Goal: Navigation & Orientation: Go to known website

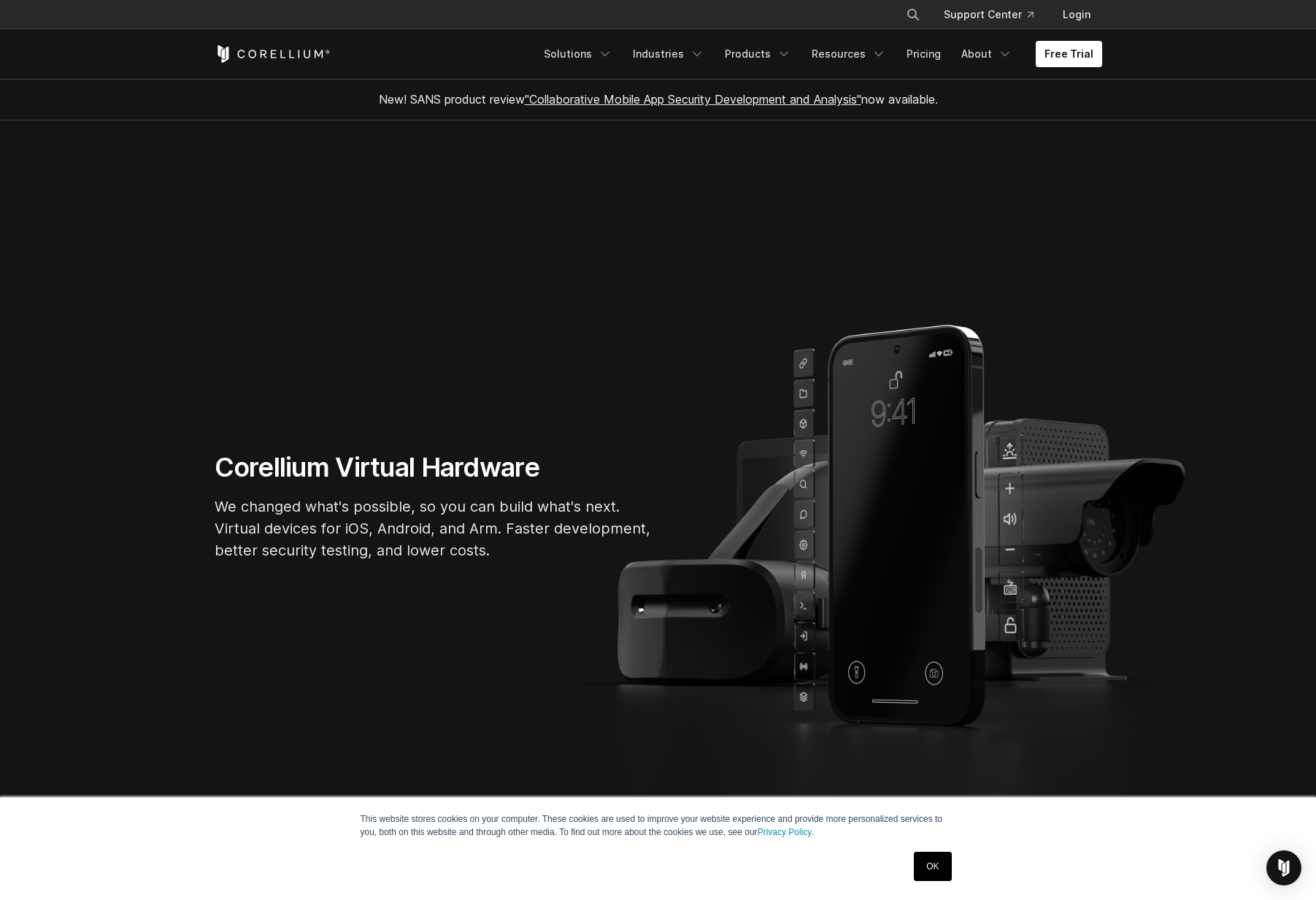
click at [938, 871] on link "OK" at bounding box center [932, 866] width 38 height 29
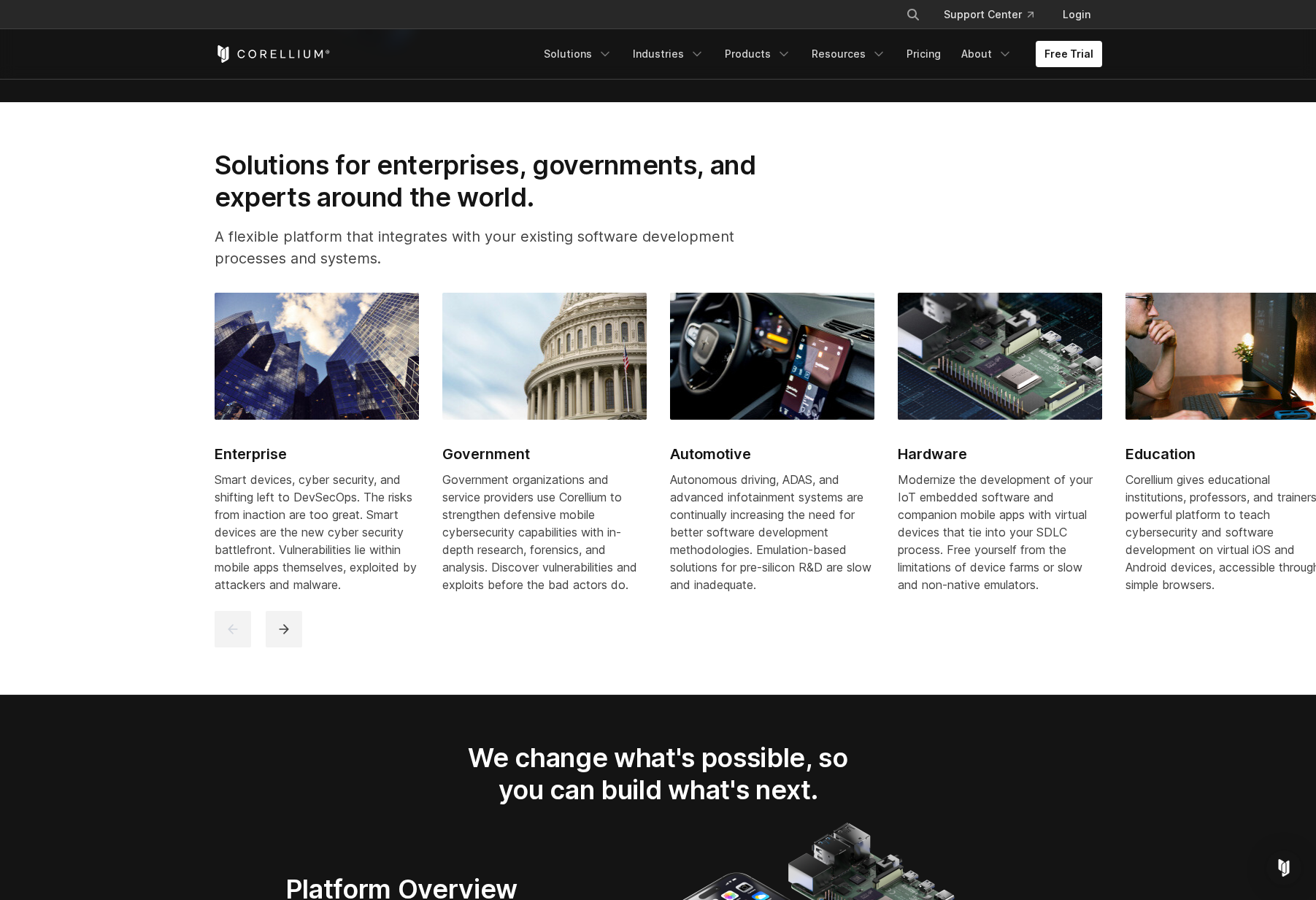
scroll to position [1884, 0]
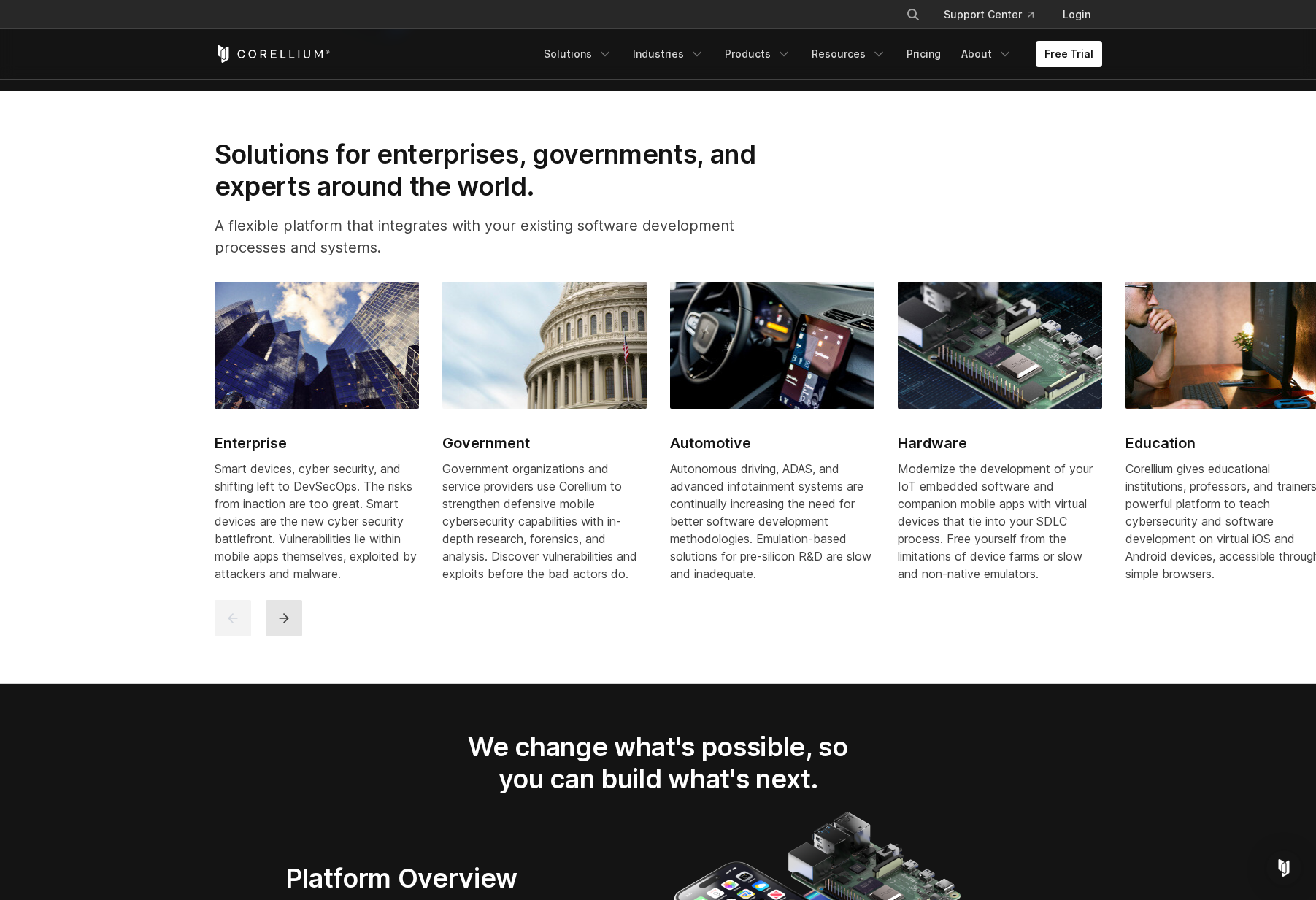
click at [298, 636] on button "next" at bounding box center [284, 618] width 37 height 37
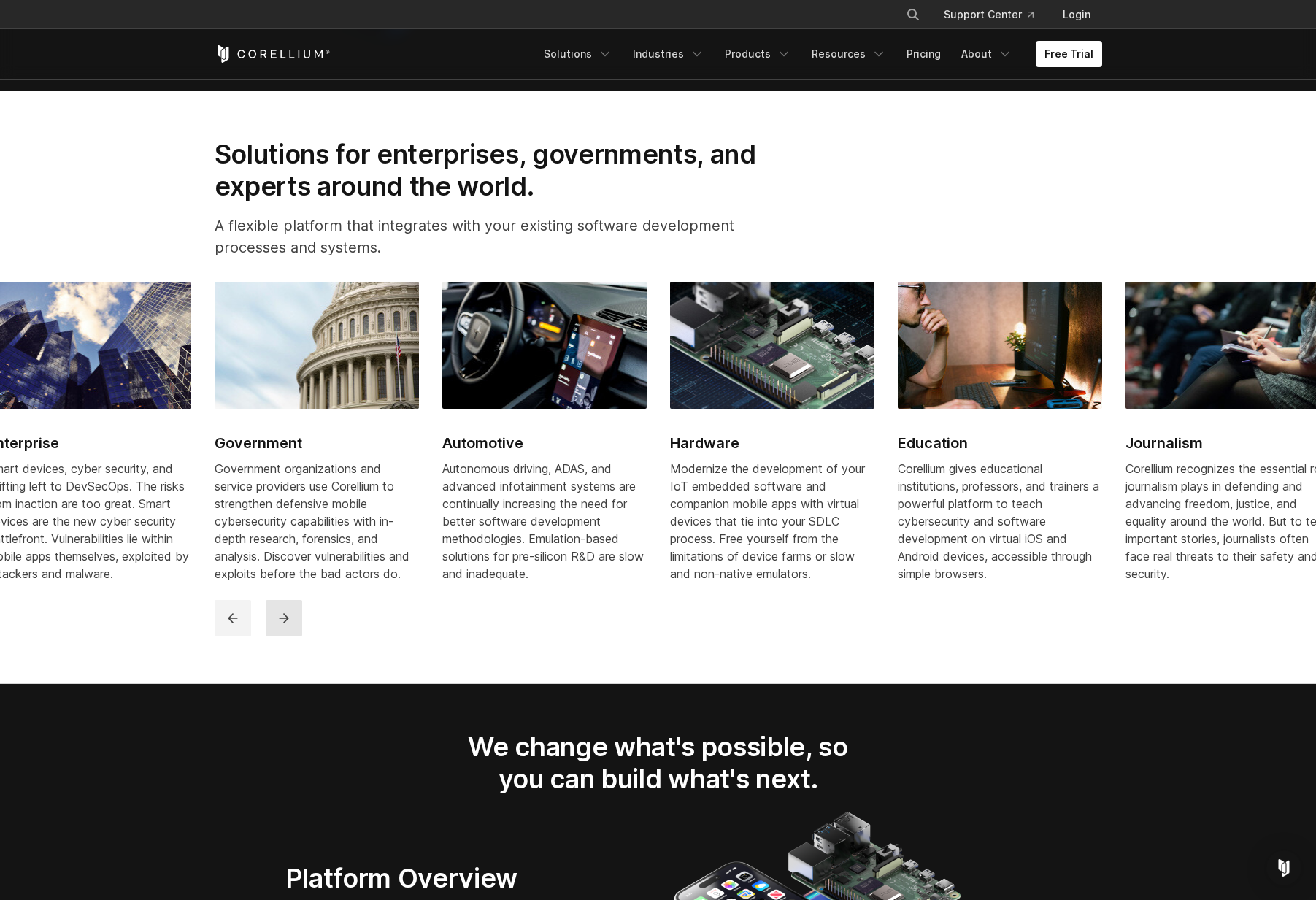
click at [297, 636] on button "next" at bounding box center [284, 618] width 37 height 37
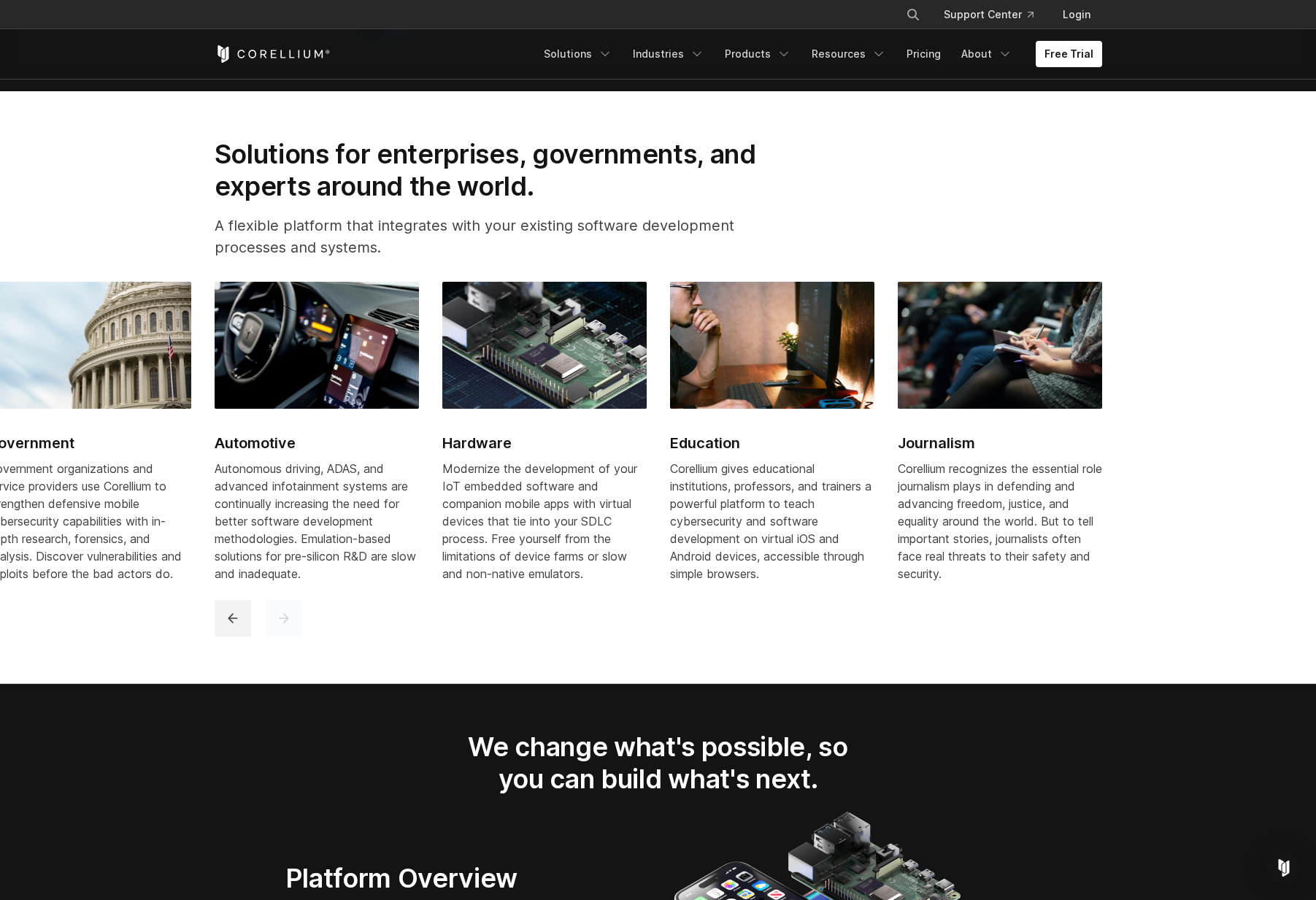
click at [297, 635] on button "next" at bounding box center [284, 618] width 37 height 37
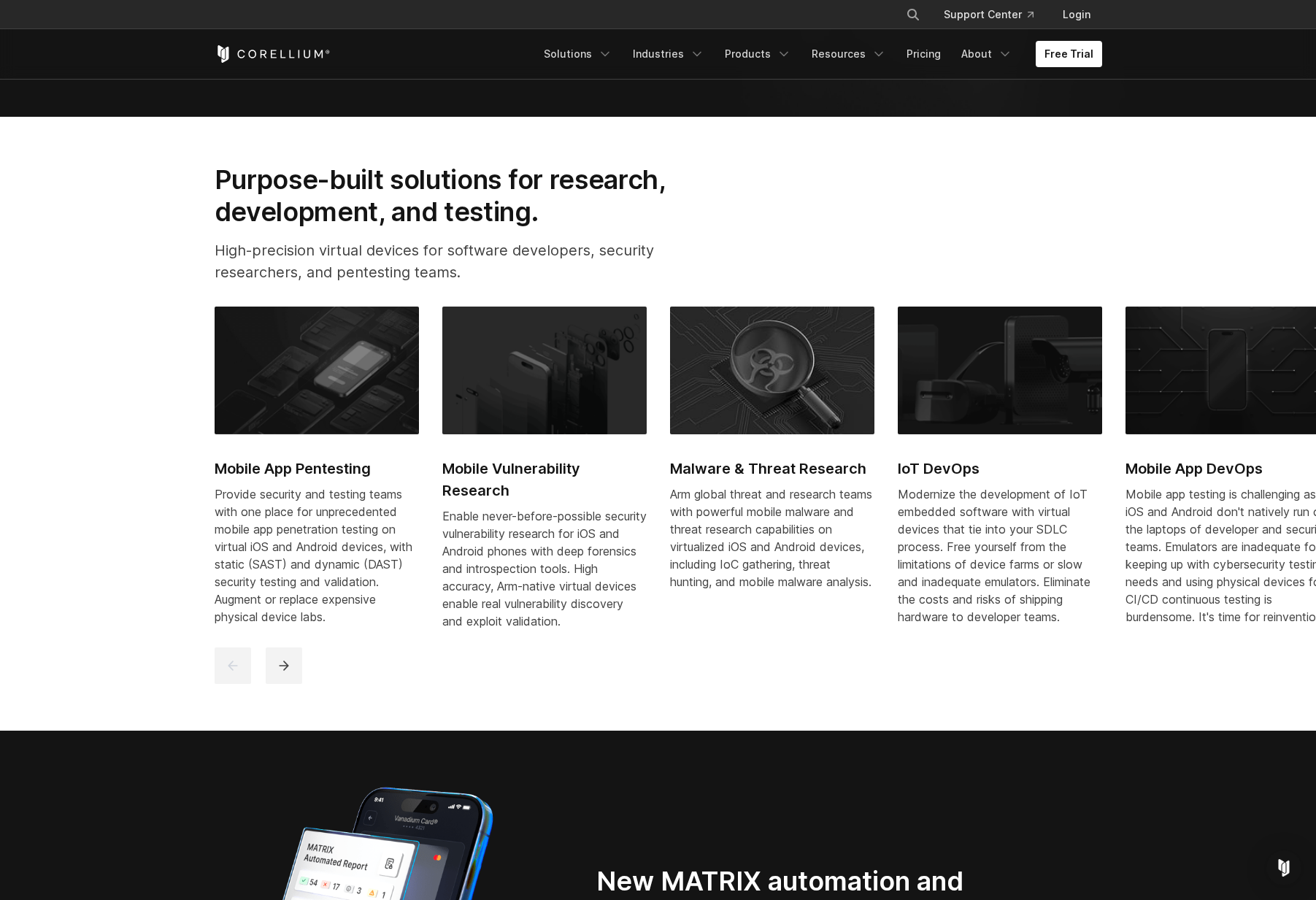
scroll to position [0, 0]
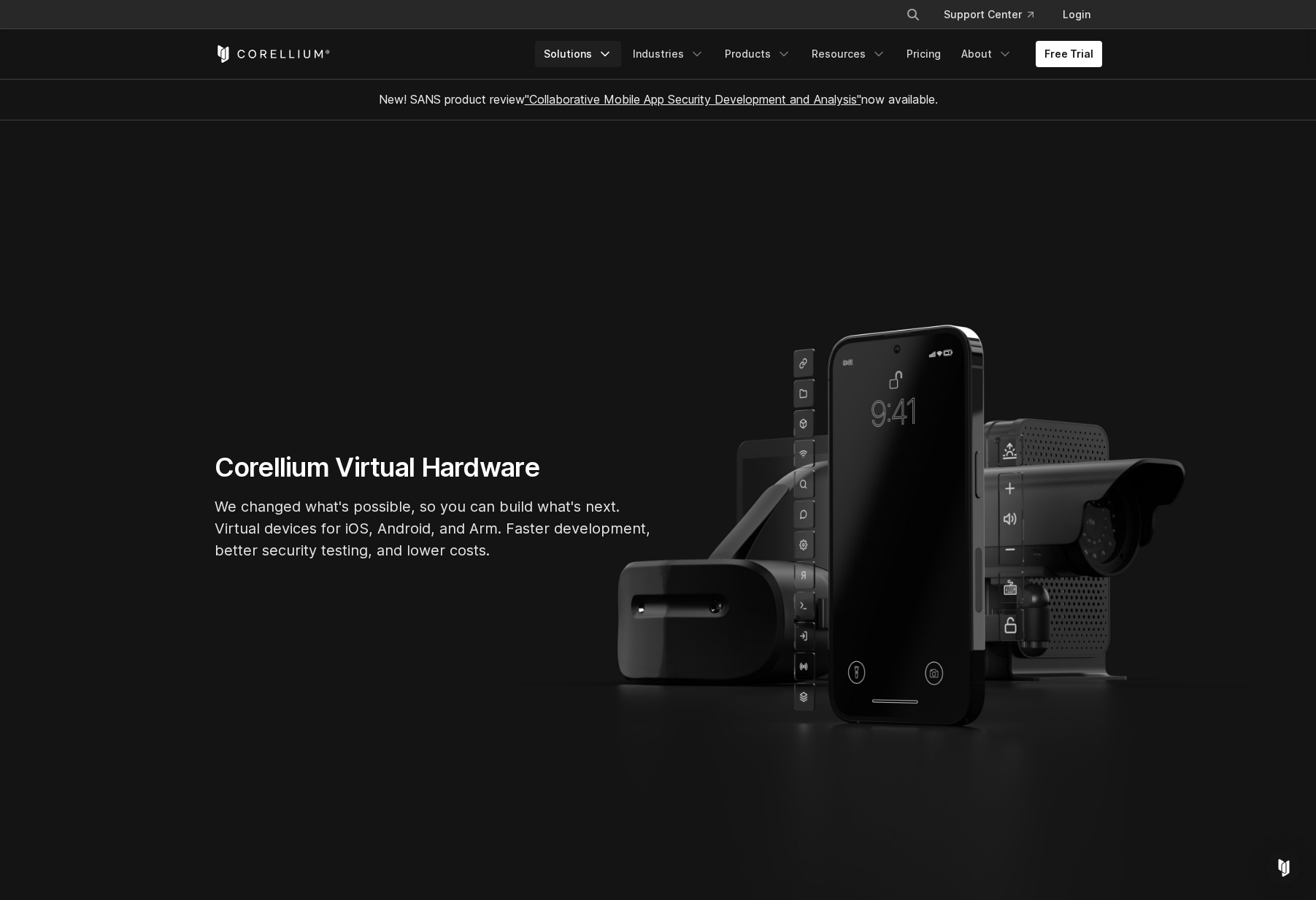
click at [613, 59] on icon "Navigation Menu" at bounding box center [604, 53] width 14 height 14
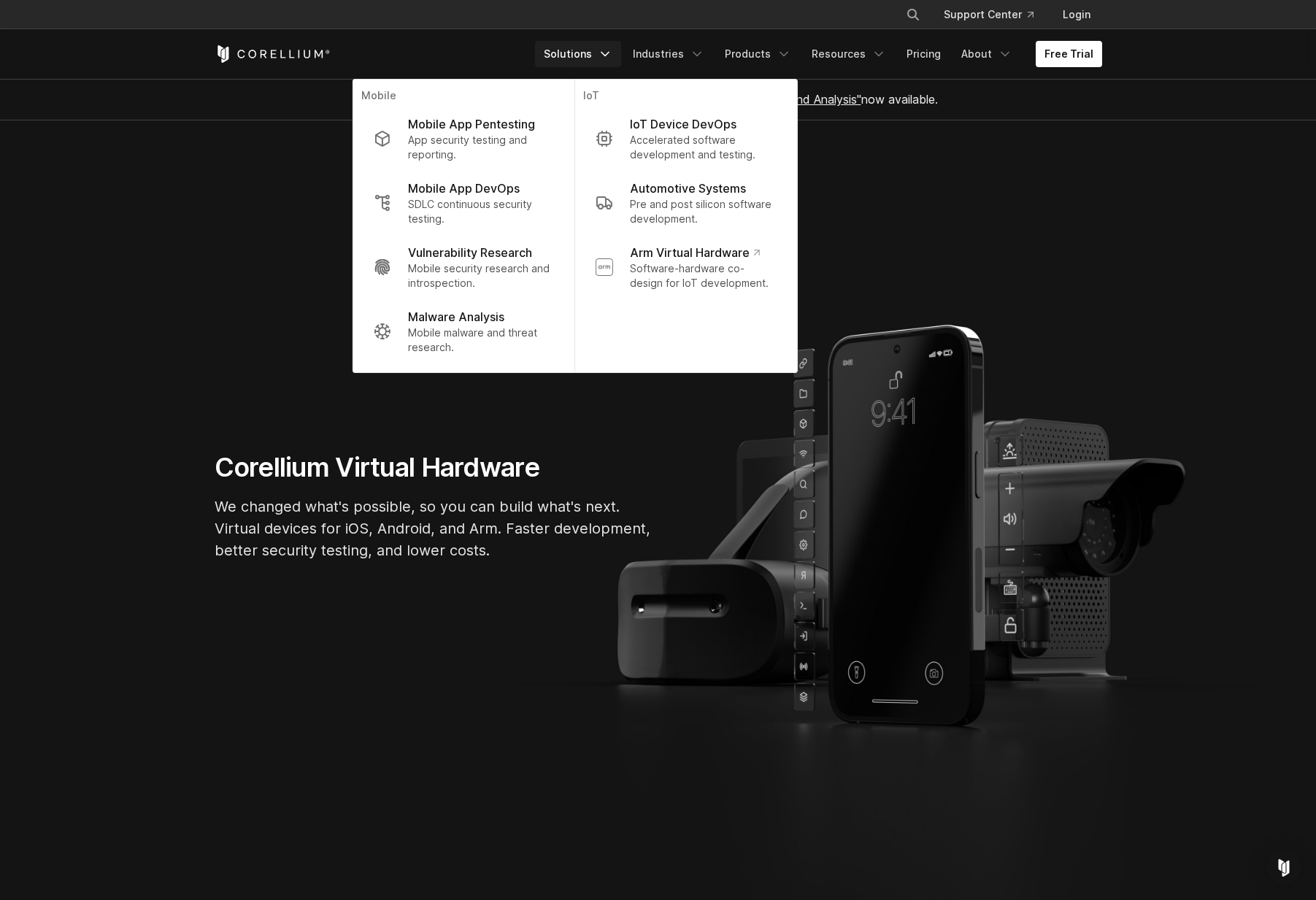
click at [935, 187] on section "Corellium Virtual Hardware We changed what's possible, so you can build what's …" at bounding box center [658, 511] width 1316 height 783
